Goal: Check status

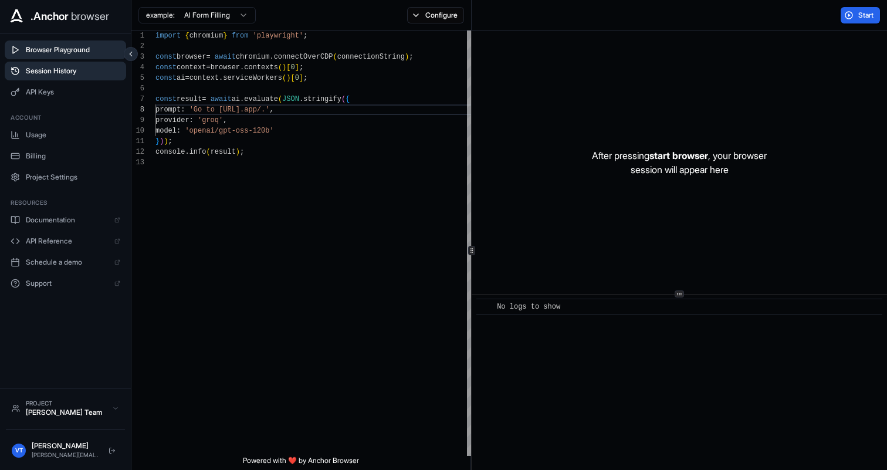
scroll to position [74, 0]
click at [59, 74] on span "Session History" at bounding box center [73, 70] width 94 height 9
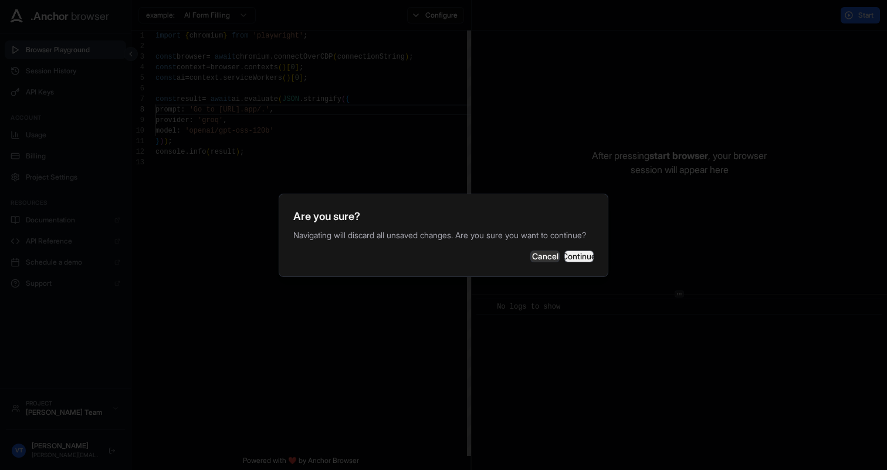
click at [565, 262] on button "Continue" at bounding box center [579, 257] width 29 height 12
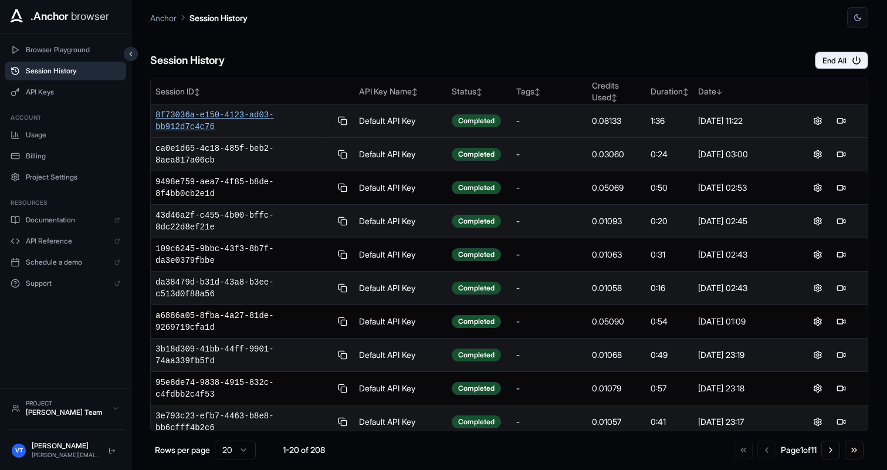
click at [295, 114] on span "8f73036a-e150-4123-ad03-bb912d7c4c76" at bounding box center [243, 120] width 175 height 23
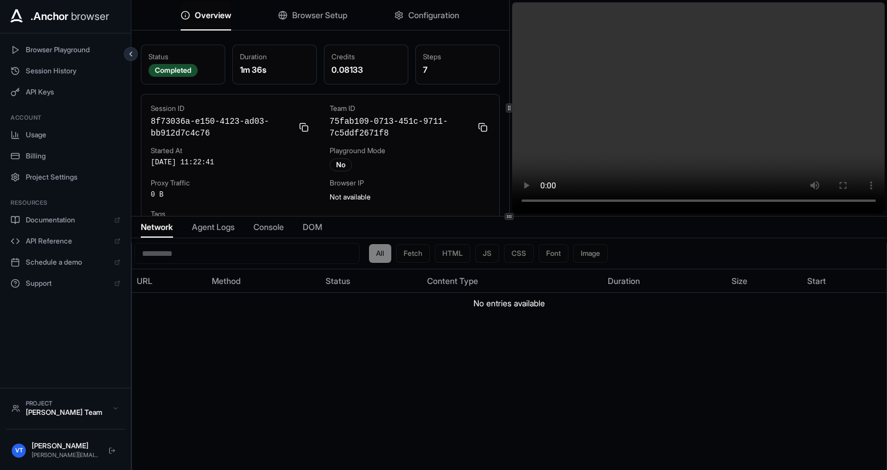
click at [215, 229] on span "Agent Logs" at bounding box center [213, 227] width 43 height 12
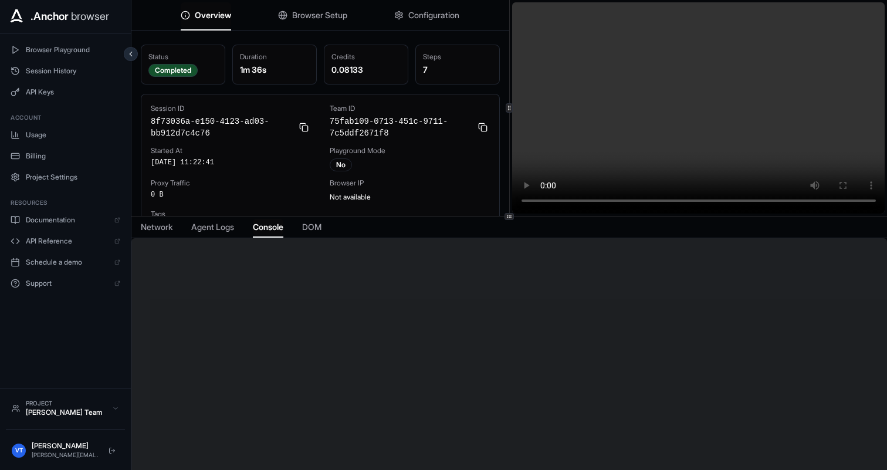
click at [271, 231] on span "Console" at bounding box center [268, 227] width 31 height 12
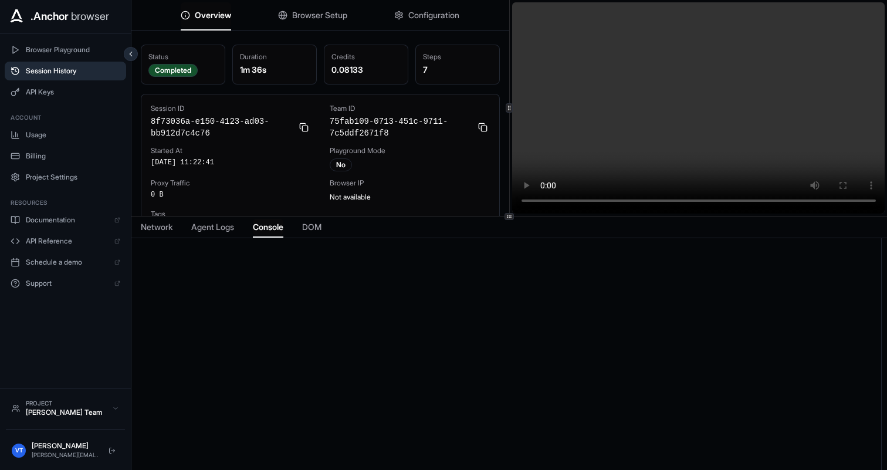
click at [72, 71] on span "Session History" at bounding box center [73, 70] width 94 height 9
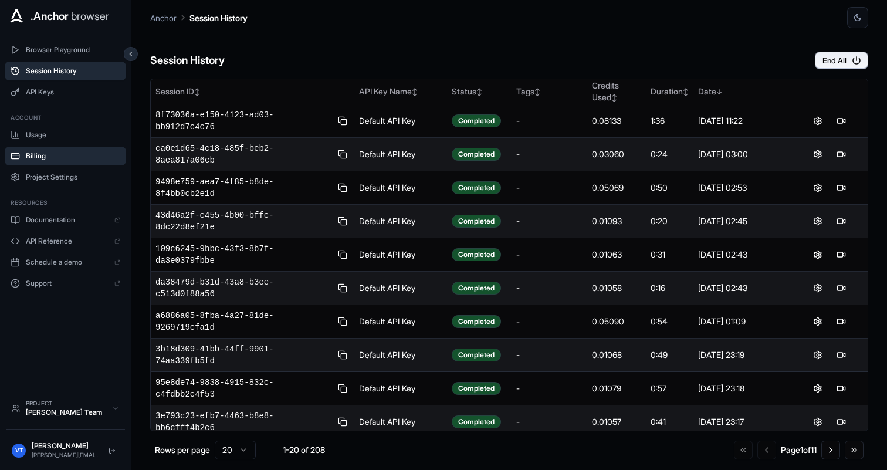
click at [42, 160] on span "Billing" at bounding box center [73, 155] width 94 height 9
